Goal: Task Accomplishment & Management: Manage account settings

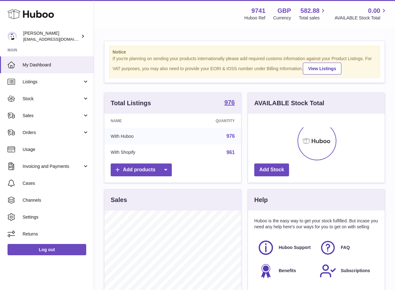
scroll to position [98, 137]
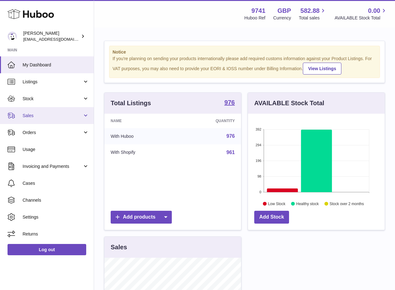
click at [40, 116] on span "Sales" at bounding box center [53, 116] width 60 height 6
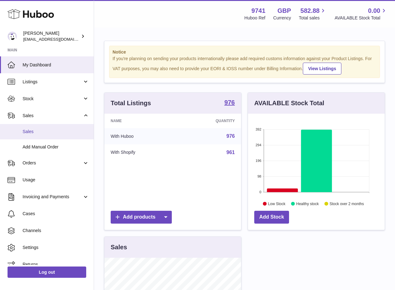
click at [42, 131] on span "Sales" at bounding box center [56, 132] width 67 height 6
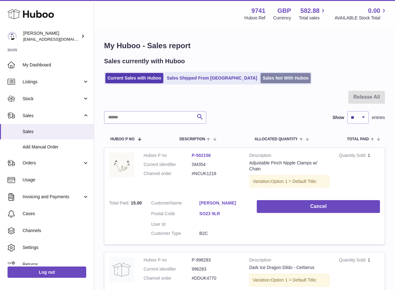
click at [268, 78] on link "Sales Not With Huboo" at bounding box center [286, 78] width 50 height 10
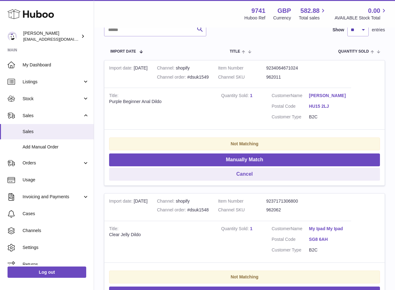
scroll to position [115, 0]
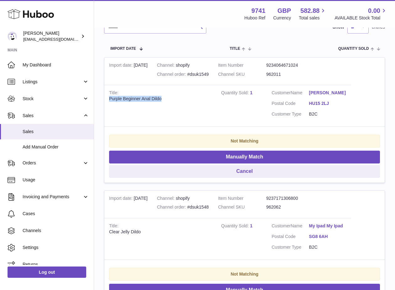
drag, startPoint x: 171, startPoint y: 100, endPoint x: 107, endPoint y: 101, distance: 64.3
click at [107, 101] on td "Title Purple Beginner Anal Dildo" at bounding box center [160, 106] width 112 height 42
copy div "Purple Beginner Anal Dildo"
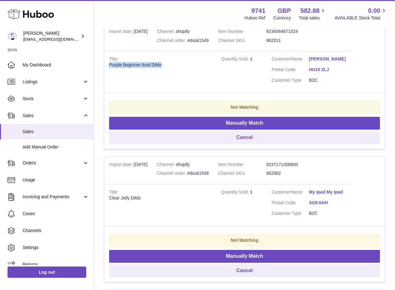
scroll to position [161, 0]
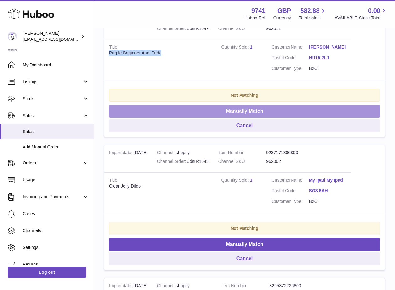
click at [200, 116] on button "Manually Match" at bounding box center [244, 111] width 271 height 13
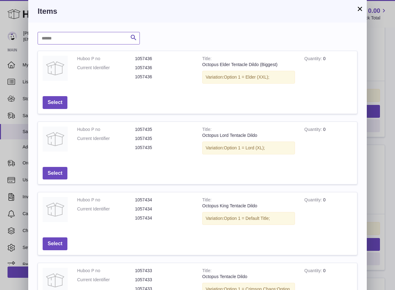
click at [93, 40] on input "text" at bounding box center [89, 38] width 102 height 13
paste input "**********"
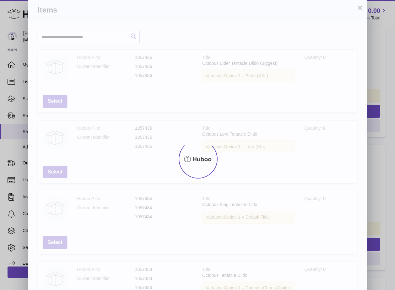
scroll to position [0, 0]
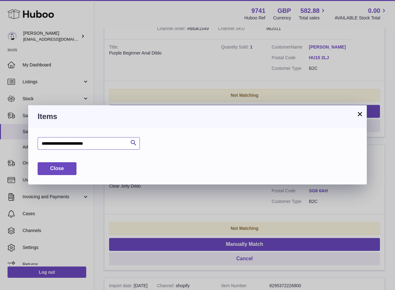
click at [74, 145] on input "**********" at bounding box center [89, 143] width 102 height 13
drag, startPoint x: 45, startPoint y: 143, endPoint x: 34, endPoint y: 144, distance: 11.0
click at [34, 144] on div "**********" at bounding box center [197, 156] width 339 height 57
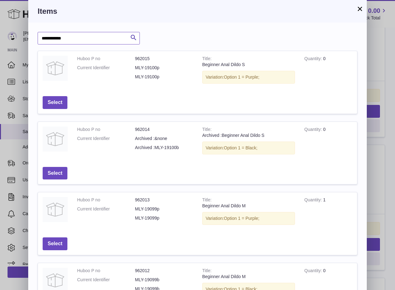
drag, startPoint x: 45, startPoint y: 38, endPoint x: 32, endPoint y: 37, distance: 13.5
click at [32, 37] on div "**********" at bounding box center [197, 234] width 339 height 422
click at [85, 34] on input "**********" at bounding box center [89, 38] width 102 height 13
paste input "text"
type input "******"
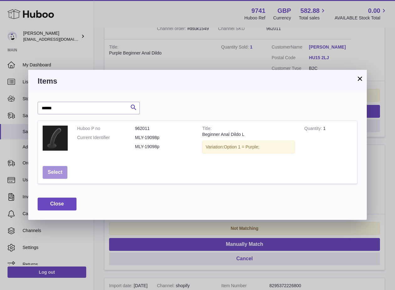
click at [61, 170] on button "Select" at bounding box center [55, 172] width 25 height 13
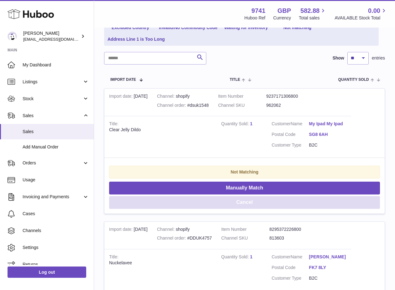
scroll to position [73, 0]
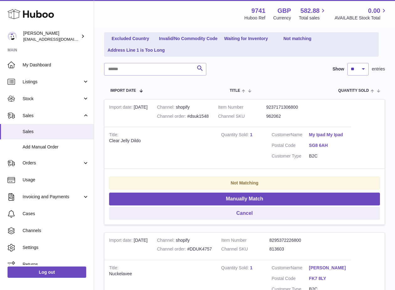
click at [147, 137] on td "Title Clear Jelly Dildo" at bounding box center [160, 148] width 112 height 42
drag, startPoint x: 146, startPoint y: 143, endPoint x: 110, endPoint y: 142, distance: 36.7
click at [110, 142] on div "Clear Jelly Dildo" at bounding box center [160, 141] width 103 height 6
copy div "Clear Jelly Dildo"
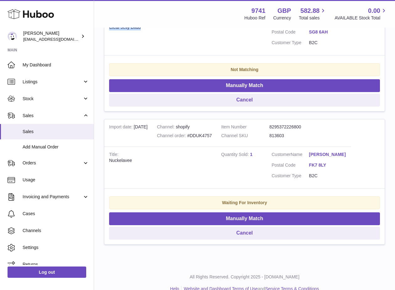
scroll to position [198, 0]
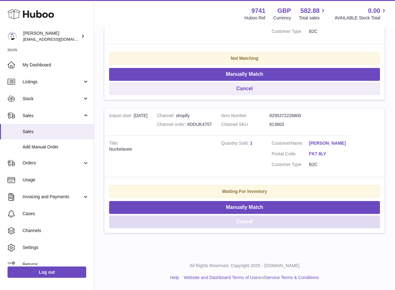
click at [250, 220] on button "Cancel" at bounding box center [244, 222] width 271 height 13
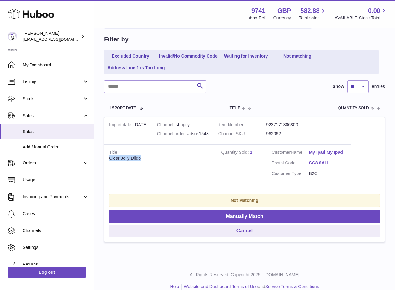
scroll to position [56, 0]
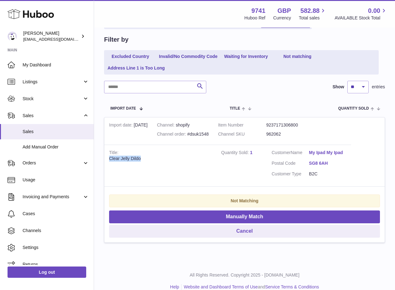
drag, startPoint x: 186, startPoint y: 157, endPoint x: 185, endPoint y: 144, distance: 13.2
click at [186, 157] on div "Clear Jelly Dildo" at bounding box center [160, 159] width 103 height 6
click at [289, 136] on dd "962062" at bounding box center [290, 134] width 48 height 6
drag, startPoint x: 284, startPoint y: 135, endPoint x: 267, endPoint y: 135, distance: 17.3
click at [267, 135] on dl "Item Number 9237171306800 Channel SKU 962062" at bounding box center [266, 131] width 96 height 18
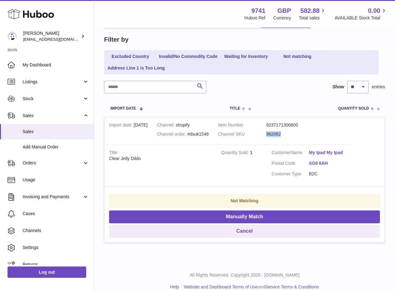
copy dl "962062"
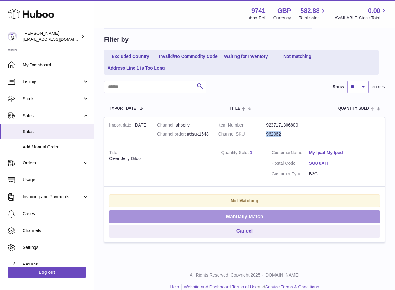
click at [222, 217] on button "Manually Match" at bounding box center [244, 217] width 271 height 13
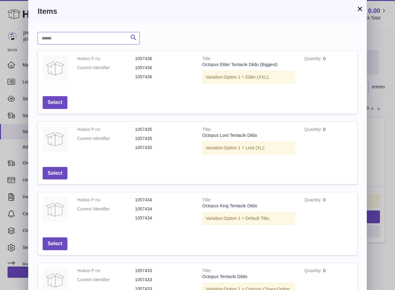
click at [77, 42] on input "text" at bounding box center [89, 38] width 102 height 13
paste input "******"
type input "******"
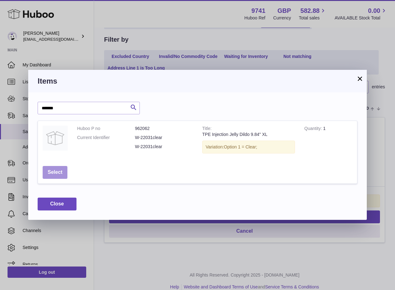
click at [60, 170] on button "Select" at bounding box center [55, 172] width 25 height 13
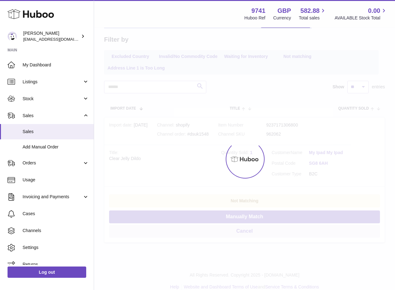
scroll to position [0, 0]
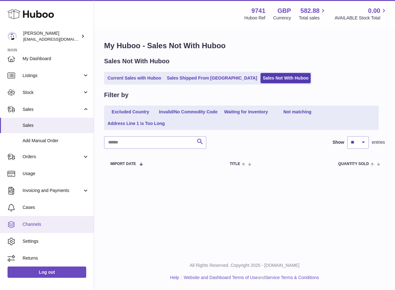
click at [37, 223] on span "Channels" at bounding box center [56, 225] width 67 height 6
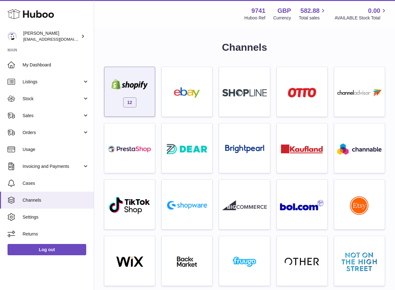
click at [134, 86] on img at bounding box center [130, 84] width 44 height 10
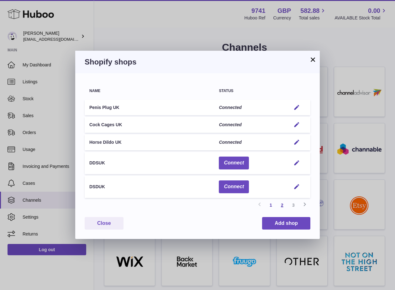
click at [282, 208] on link "2" at bounding box center [282, 205] width 11 height 11
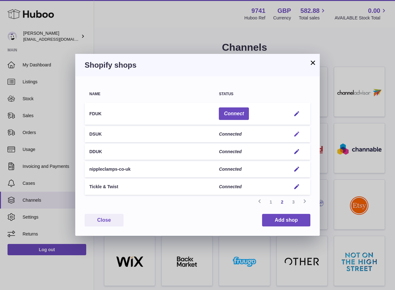
click at [298, 133] on em "button" at bounding box center [297, 134] width 7 height 7
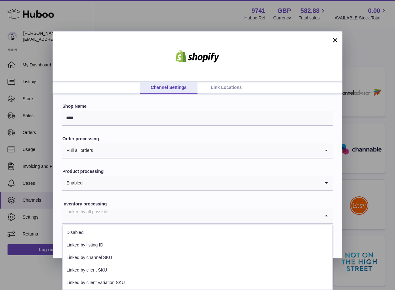
click at [119, 216] on input "Search for option" at bounding box center [191, 216] width 258 height 14
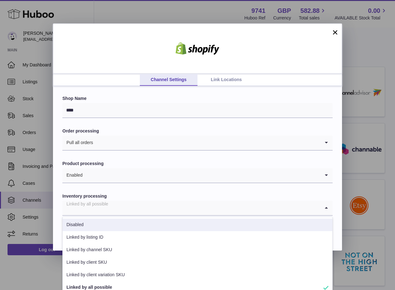
scroll to position [13, 0]
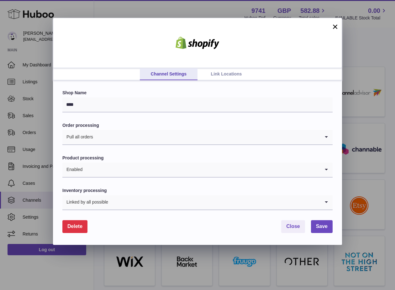
drag, startPoint x: 157, startPoint y: 43, endPoint x: 221, endPoint y: 122, distance: 101.3
click at [157, 43] on div at bounding box center [197, 43] width 289 height 50
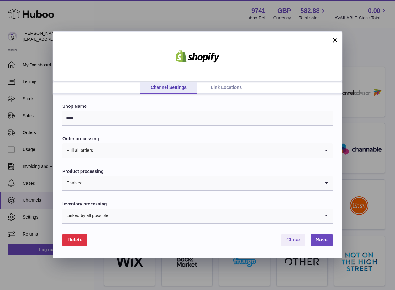
scroll to position [0, 0]
click at [326, 243] on span "Save" at bounding box center [322, 239] width 12 height 5
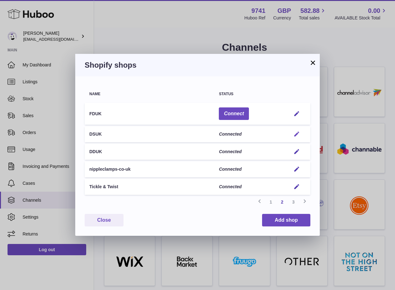
click at [296, 134] on em "button" at bounding box center [297, 134] width 7 height 7
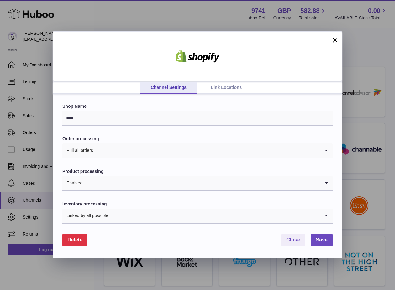
click at [82, 243] on button "Delete" at bounding box center [74, 240] width 25 height 13
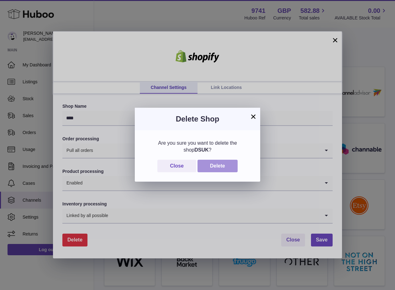
click at [219, 164] on button "Delete" at bounding box center [218, 166] width 40 height 13
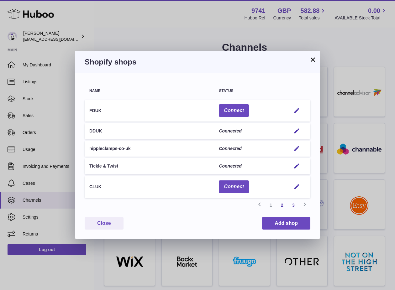
click at [292, 204] on link "3" at bounding box center [293, 205] width 11 height 11
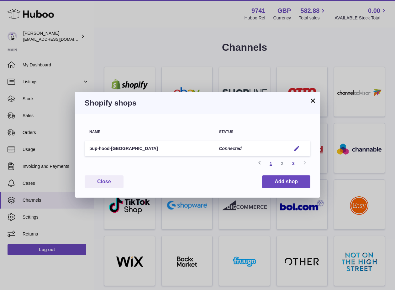
click at [271, 164] on link "1" at bounding box center [270, 163] width 11 height 11
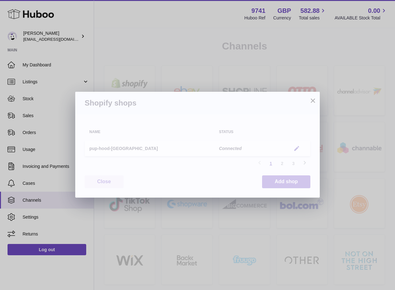
scroll to position [3, 0]
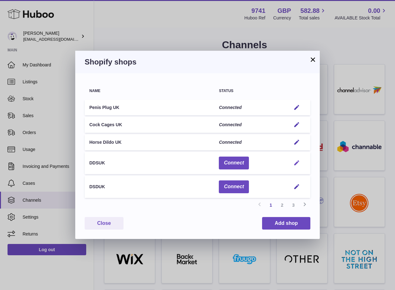
click at [296, 164] on em "button" at bounding box center [297, 163] width 7 height 7
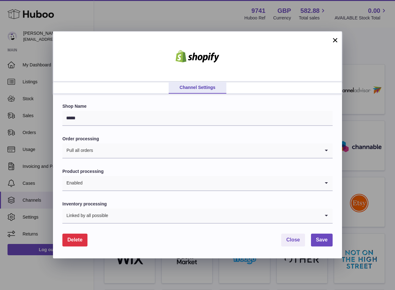
click at [80, 242] on span "Delete" at bounding box center [74, 239] width 15 height 5
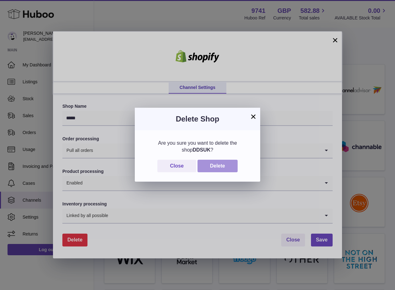
click at [229, 164] on button "Delete" at bounding box center [218, 166] width 40 height 13
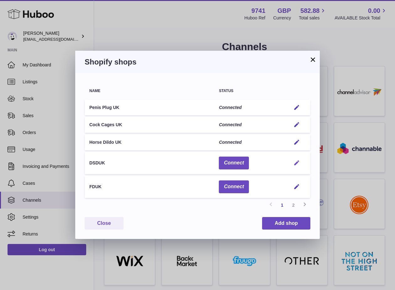
scroll to position [0, 0]
click at [298, 165] on em "button" at bounding box center [297, 163] width 7 height 7
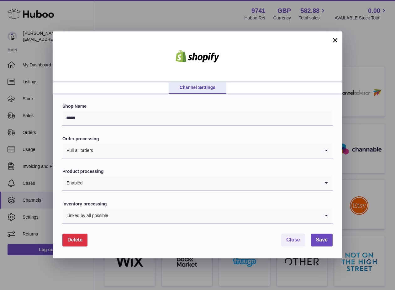
scroll to position [1, 0]
click at [81, 244] on button "Delete" at bounding box center [74, 240] width 25 height 13
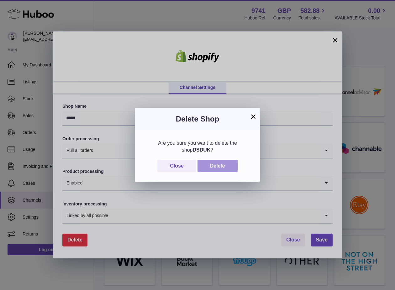
click at [226, 168] on button "Delete" at bounding box center [218, 166] width 40 height 13
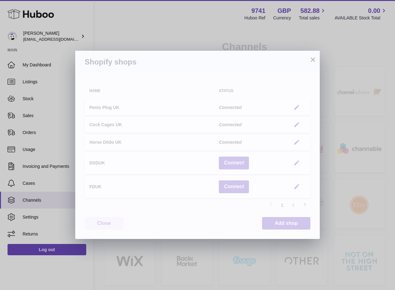
scroll to position [0, 0]
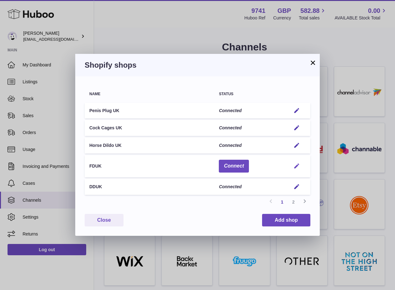
click at [297, 165] on em "button" at bounding box center [297, 166] width 7 height 7
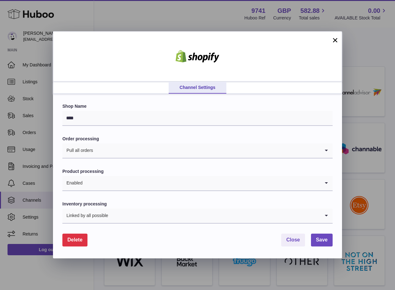
click at [80, 239] on span "Delete" at bounding box center [74, 239] width 15 height 5
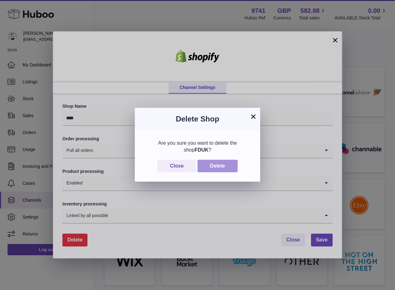
click at [223, 166] on button "Delete" at bounding box center [218, 166] width 40 height 13
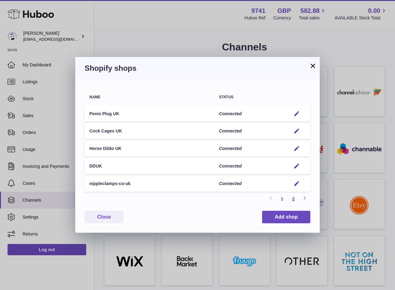
click at [295, 199] on link "2" at bounding box center [293, 199] width 11 height 11
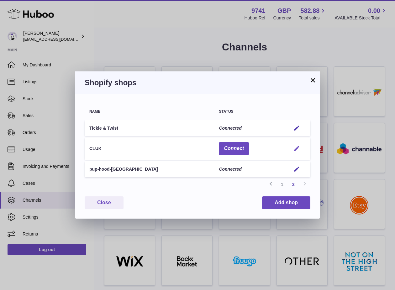
click at [297, 147] on em "button" at bounding box center [297, 149] width 7 height 7
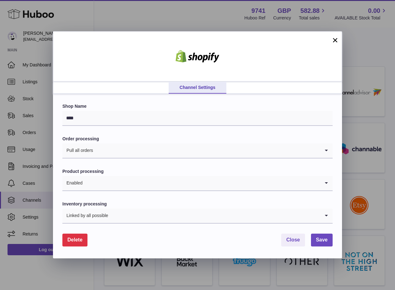
click at [80, 238] on span "Delete" at bounding box center [74, 239] width 15 height 5
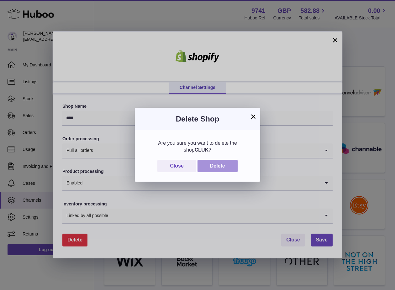
click at [233, 167] on button "Delete" at bounding box center [218, 166] width 40 height 13
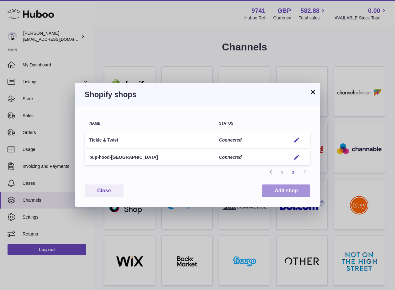
click at [282, 195] on button "Add shop" at bounding box center [286, 191] width 48 height 13
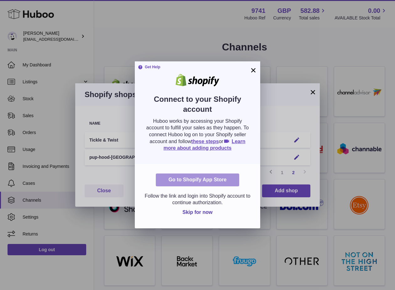
click at [218, 181] on link "Go to Shopify App Store" at bounding box center [197, 180] width 83 height 13
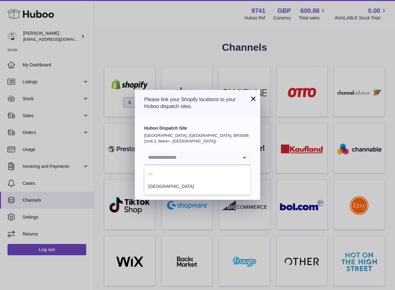
click at [211, 162] on input "Search for option" at bounding box center [191, 157] width 94 height 14
click at [173, 187] on li "[GEOGRAPHIC_DATA]" at bounding box center [198, 187] width 106 height 13
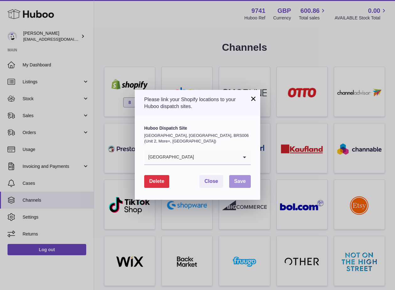
click at [239, 183] on span "Save" at bounding box center [240, 181] width 12 height 5
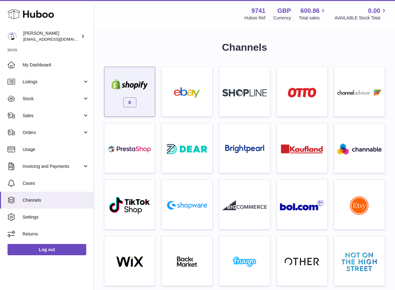
click at [136, 87] on img at bounding box center [130, 84] width 44 height 10
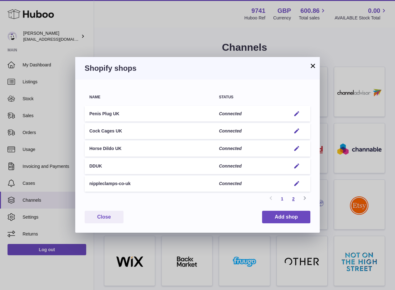
click at [295, 200] on link "2" at bounding box center [293, 199] width 11 height 11
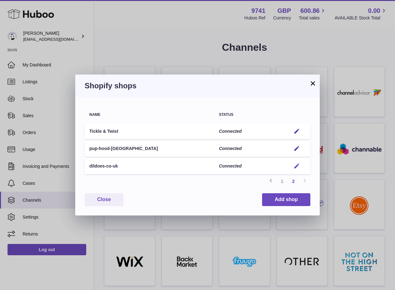
click at [295, 165] on em "button" at bounding box center [297, 166] width 7 height 7
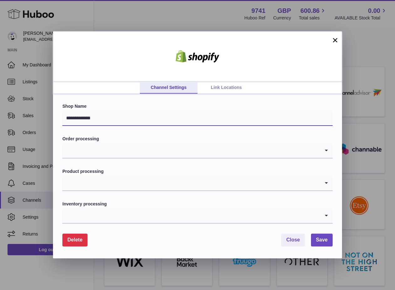
drag, startPoint x: 81, startPoint y: 120, endPoint x: 49, endPoint y: 121, distance: 32.3
click at [49, 121] on div "**********" at bounding box center [197, 145] width 395 height 290
drag, startPoint x: 101, startPoint y: 118, endPoint x: 63, endPoint y: 119, distance: 38.3
click at [63, 119] on input "**********" at bounding box center [197, 118] width 270 height 15
click at [87, 154] on input "Search for option" at bounding box center [191, 151] width 258 height 14
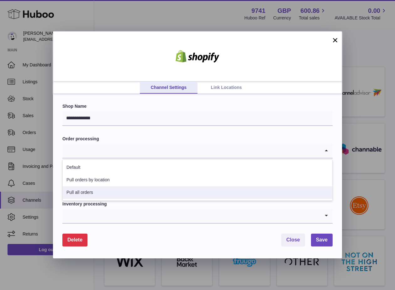
click at [85, 189] on li "Pull all orders" at bounding box center [198, 193] width 270 height 13
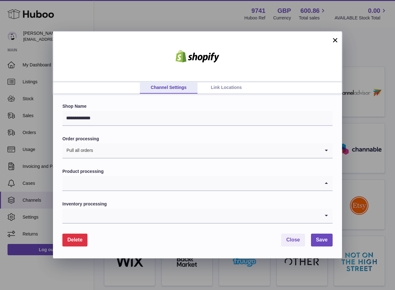
click at [99, 184] on input "Search for option" at bounding box center [191, 183] width 258 height 14
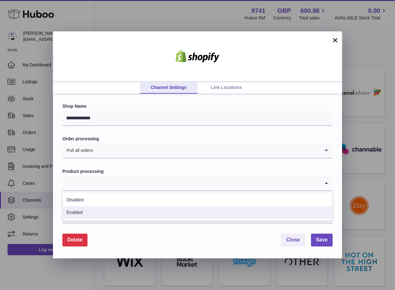
drag, startPoint x: 85, startPoint y: 212, endPoint x: 92, endPoint y: 210, distance: 6.9
click at [85, 212] on li "Enabled" at bounding box center [198, 213] width 270 height 13
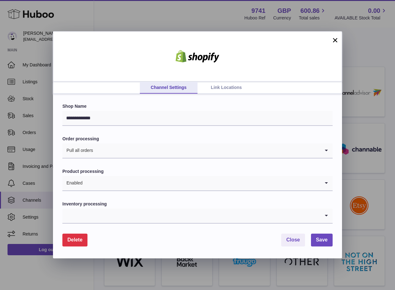
click at [96, 213] on input "Search for option" at bounding box center [191, 216] width 258 height 14
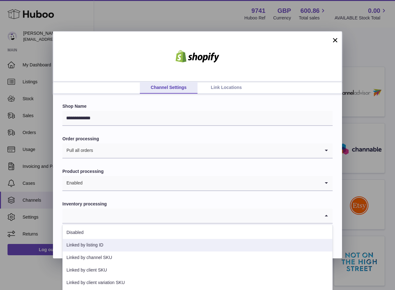
scroll to position [13, 0]
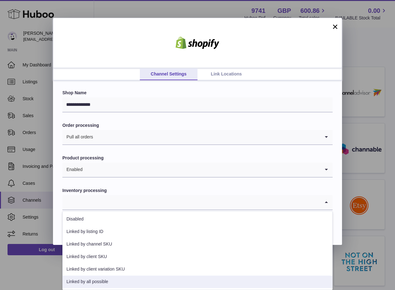
click at [104, 283] on li "Linked by all possible" at bounding box center [198, 282] width 270 height 13
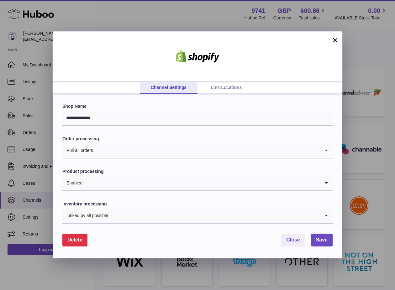
scroll to position [0, 0]
click at [323, 237] on button "Save" at bounding box center [322, 240] width 22 height 13
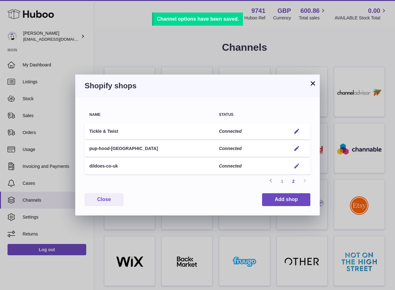
click at [295, 164] on em "button" at bounding box center [297, 166] width 7 height 7
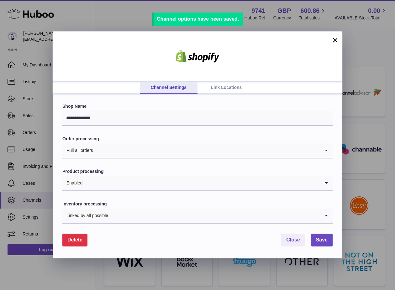
click at [229, 85] on link "Link Locations" at bounding box center [227, 88] width 58 height 12
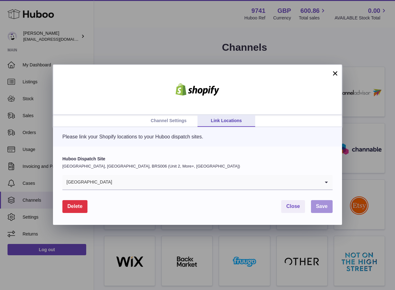
click at [318, 205] on span "Save" at bounding box center [322, 206] width 12 height 5
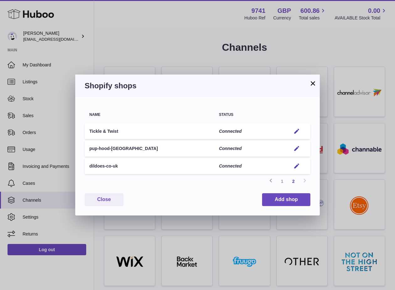
click at [315, 81] on button "×" at bounding box center [313, 84] width 8 height 8
